Goal: Find contact information: Find contact information

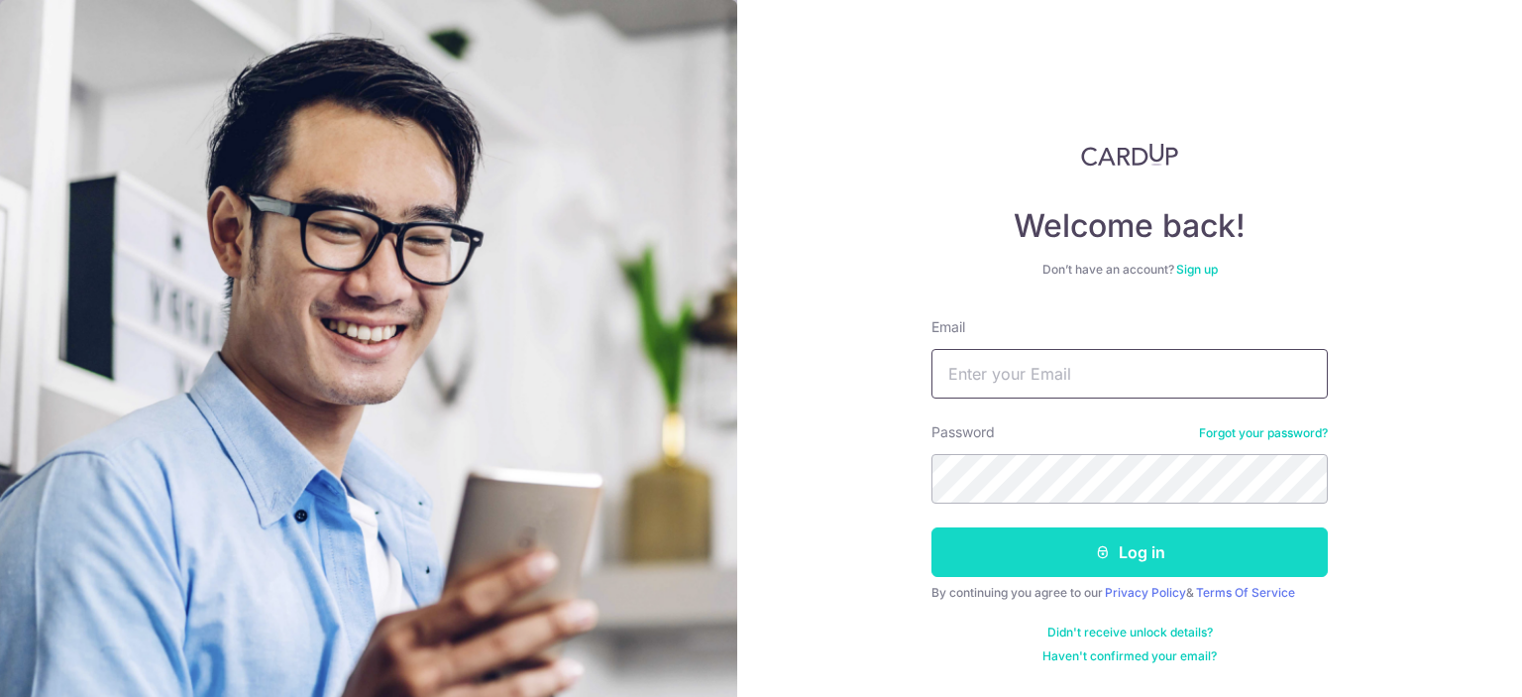
type input "[EMAIL_ADDRESS][DOMAIN_NAME]"
click at [1135, 562] on button "Log in" at bounding box center [1129, 552] width 396 height 50
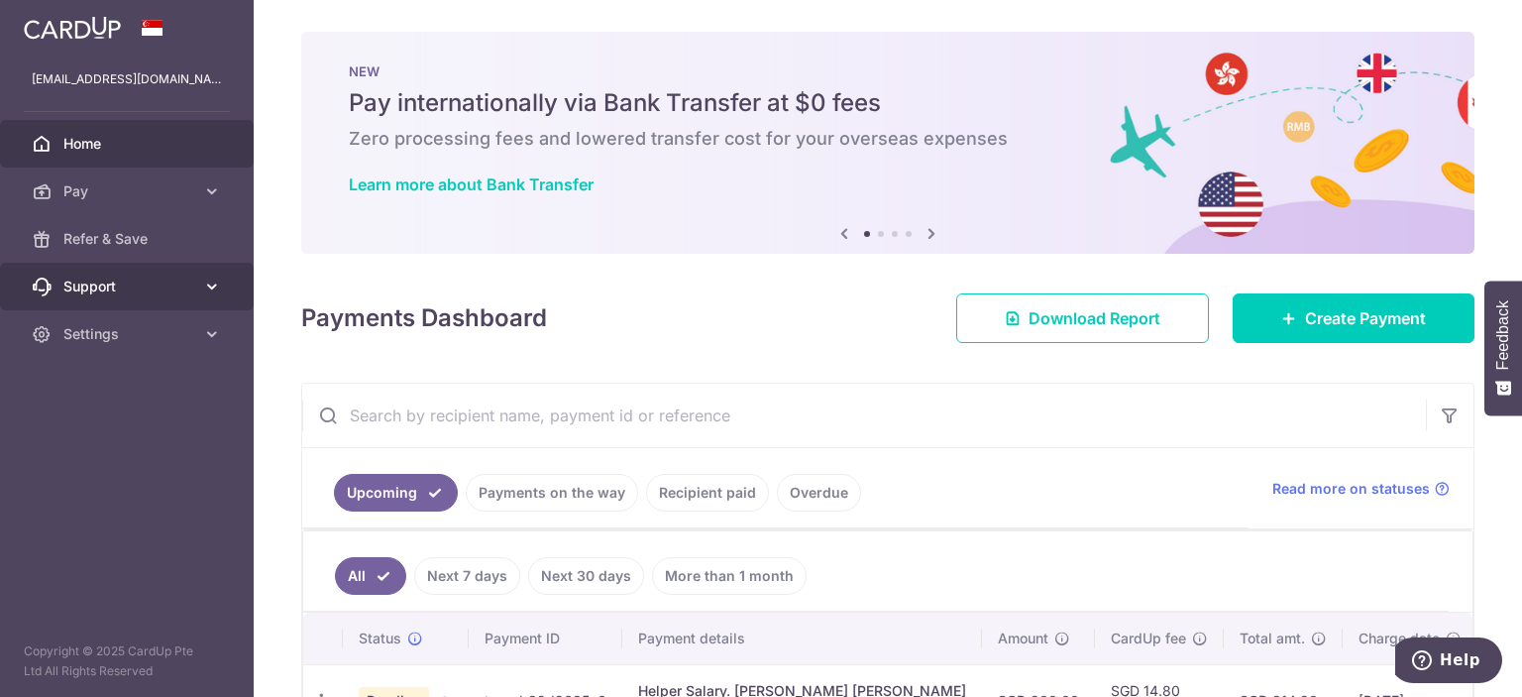
click at [193, 295] on span "Support" at bounding box center [128, 286] width 131 height 20
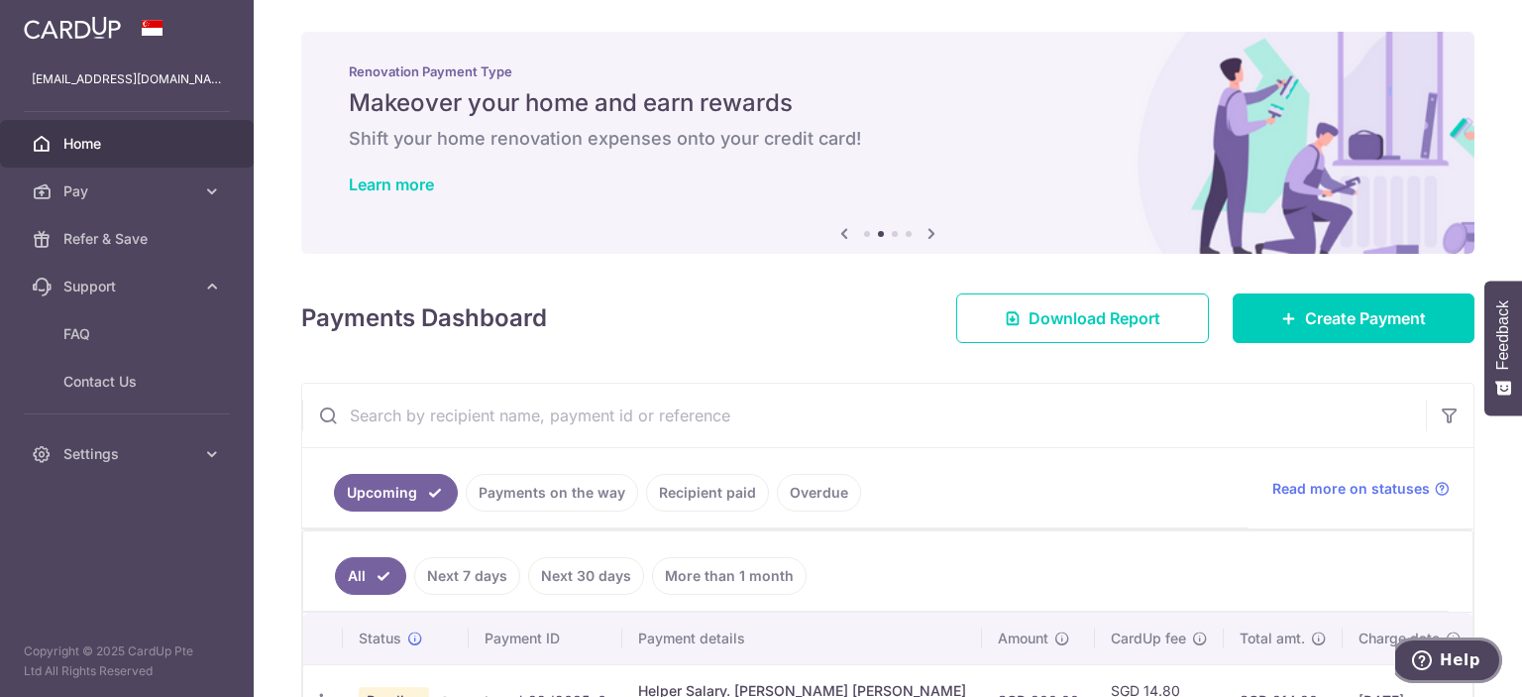
click at [1438, 662] on span "Help" at bounding box center [1426, 660] width 28 height 20
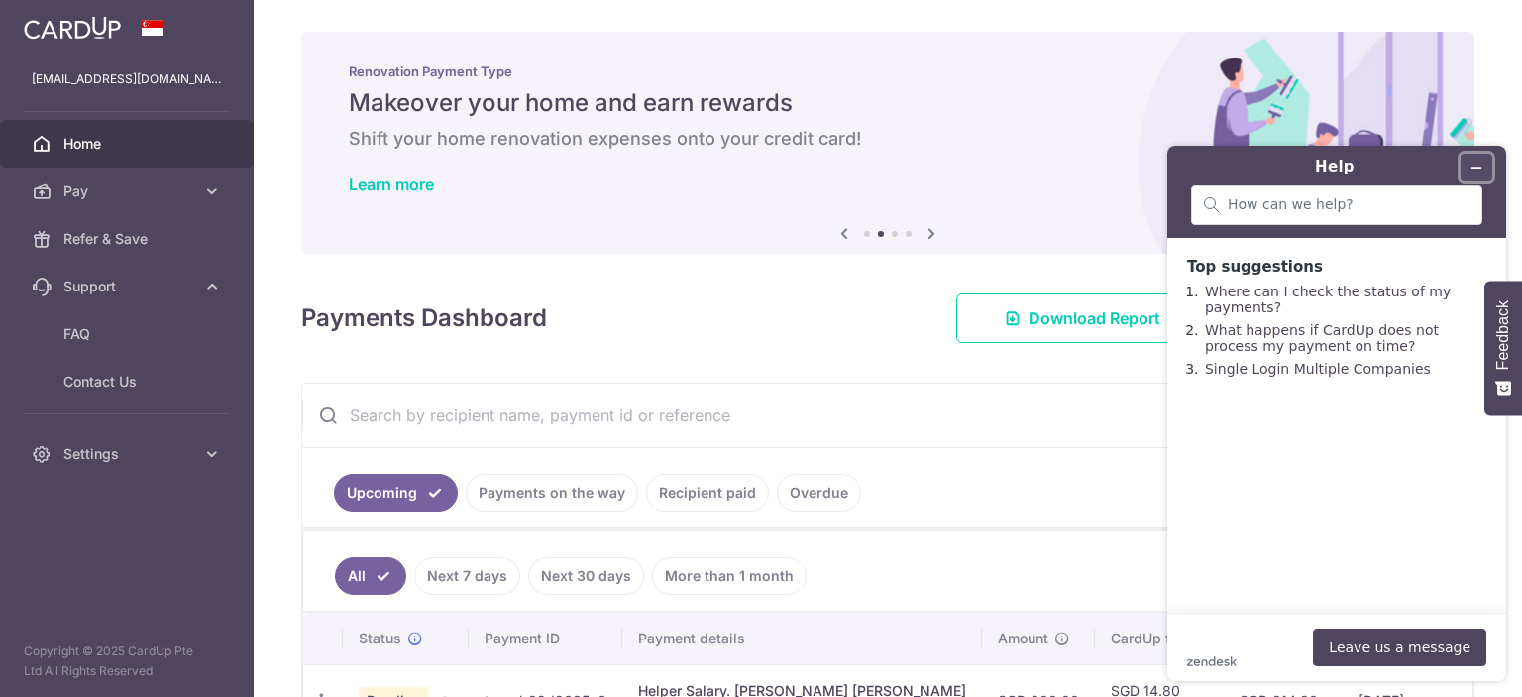
click at [1471, 173] on icon "Minimise widget" at bounding box center [1477, 168] width 14 height 14
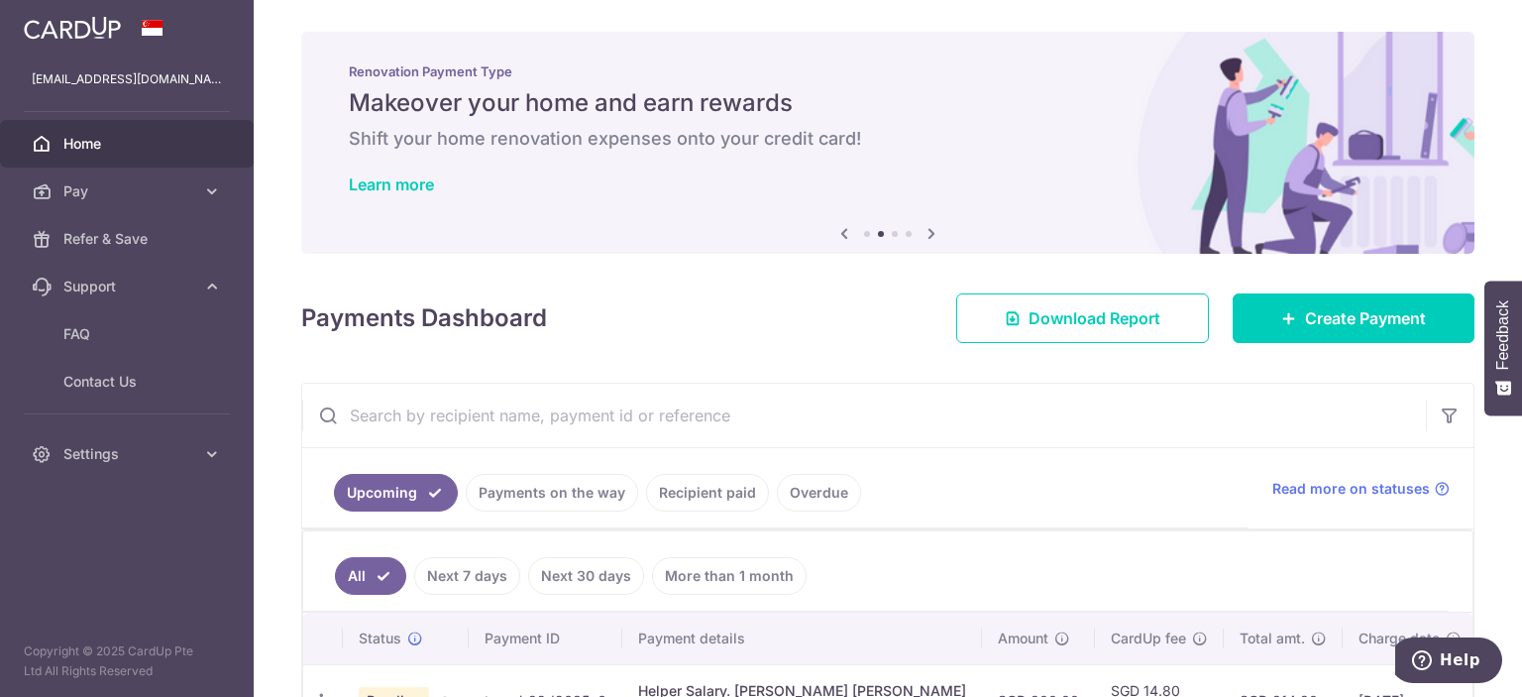
click at [925, 224] on icon at bounding box center [932, 233] width 24 height 25
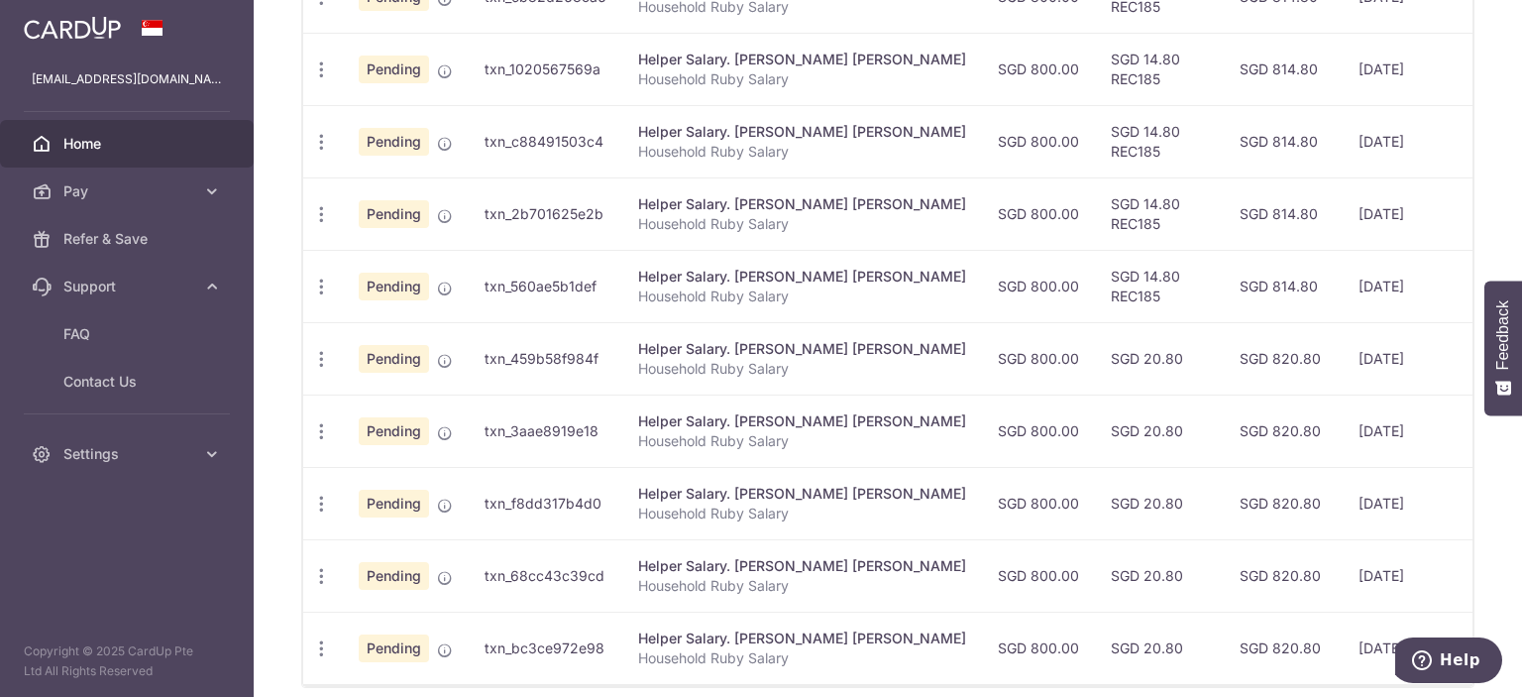
scroll to position [793, 0]
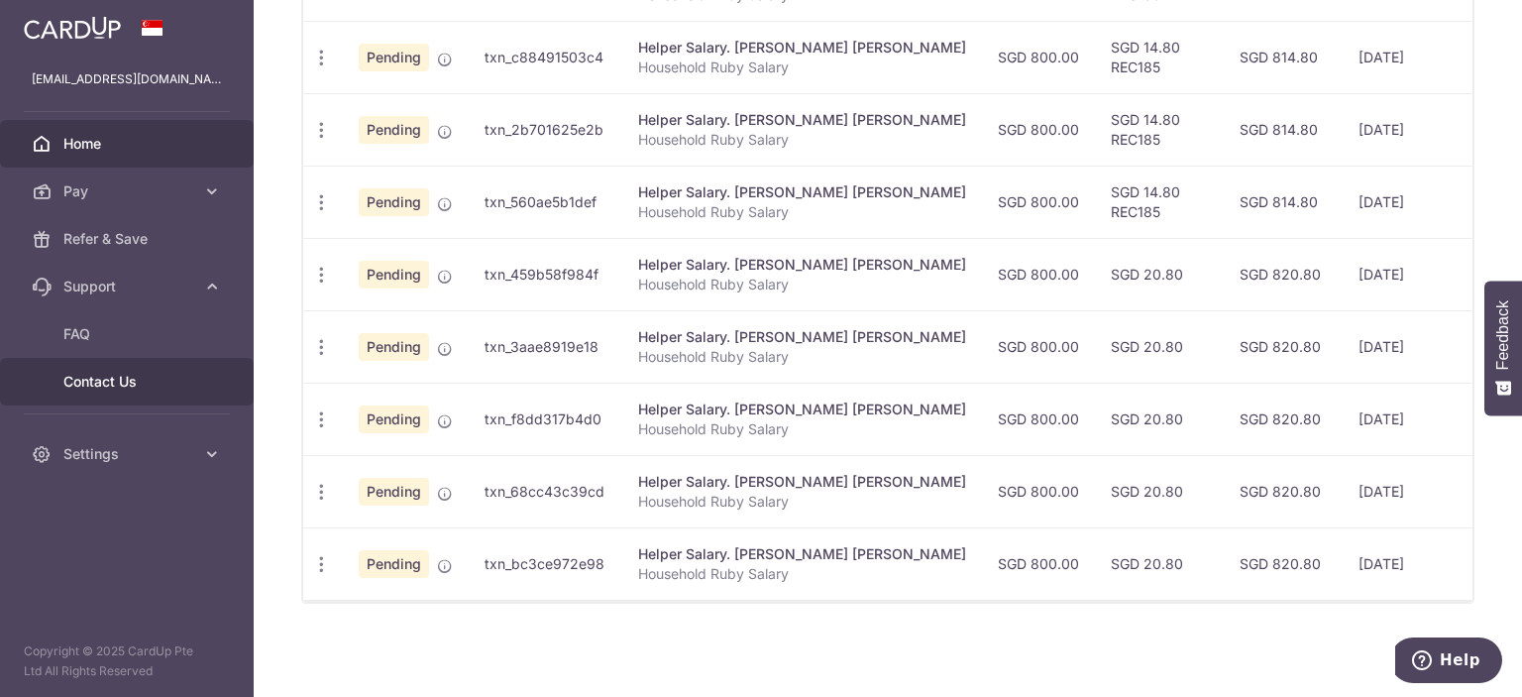
click at [106, 383] on span "Contact Us" at bounding box center [128, 382] width 131 height 20
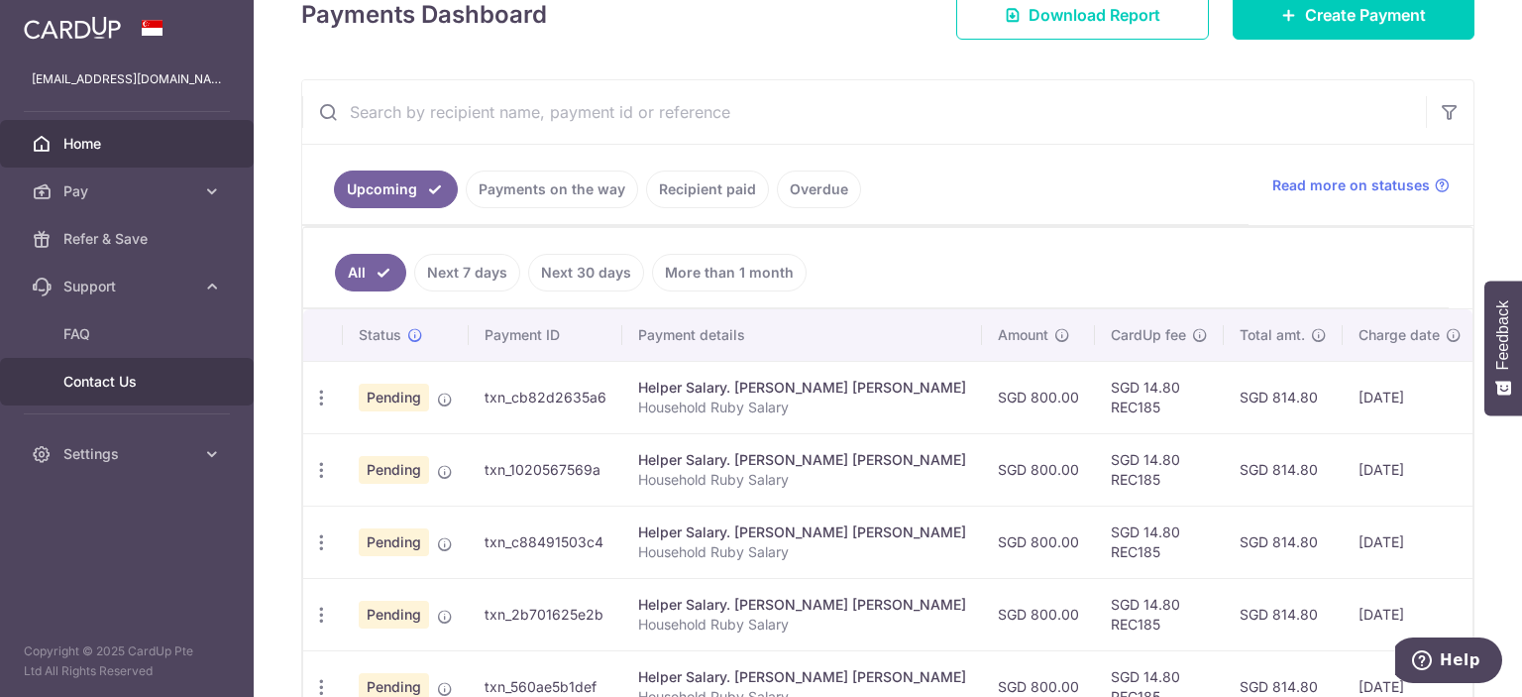
scroll to position [328, 0]
